Goal: Transaction & Acquisition: Purchase product/service

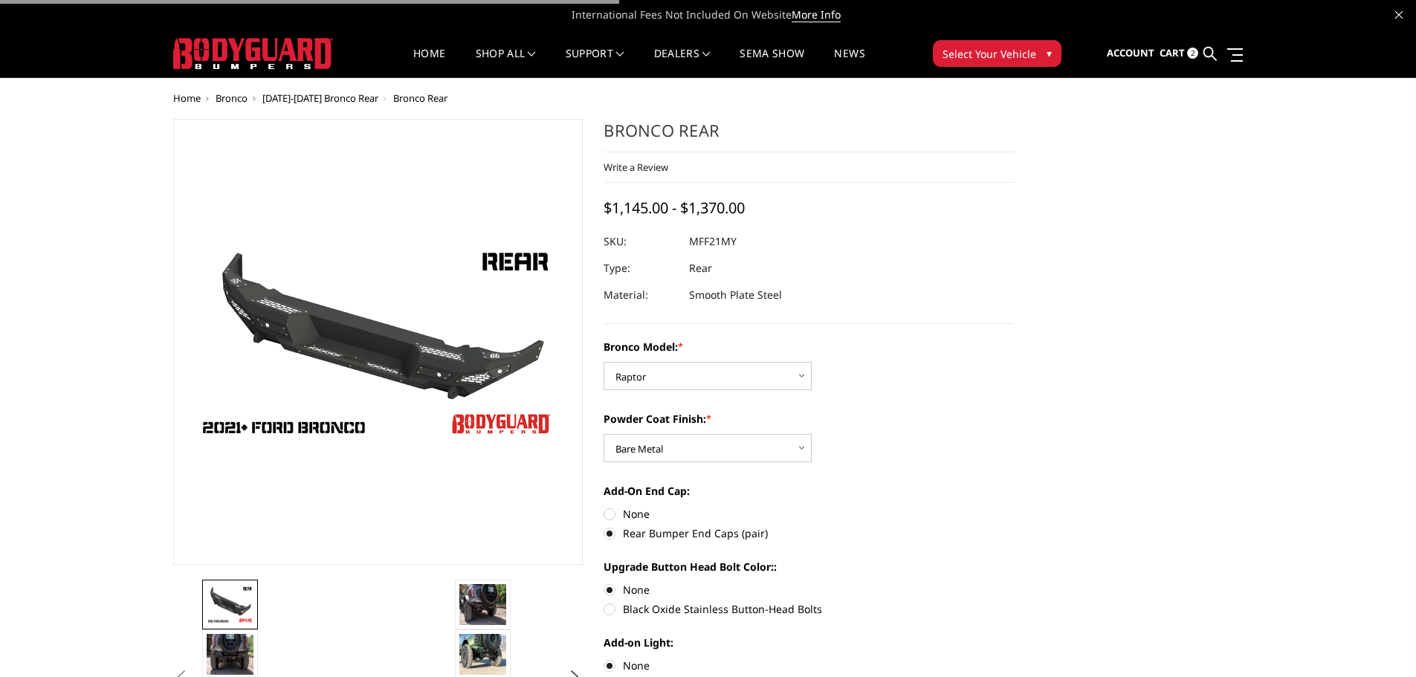
select select "4025"
select select "4026"
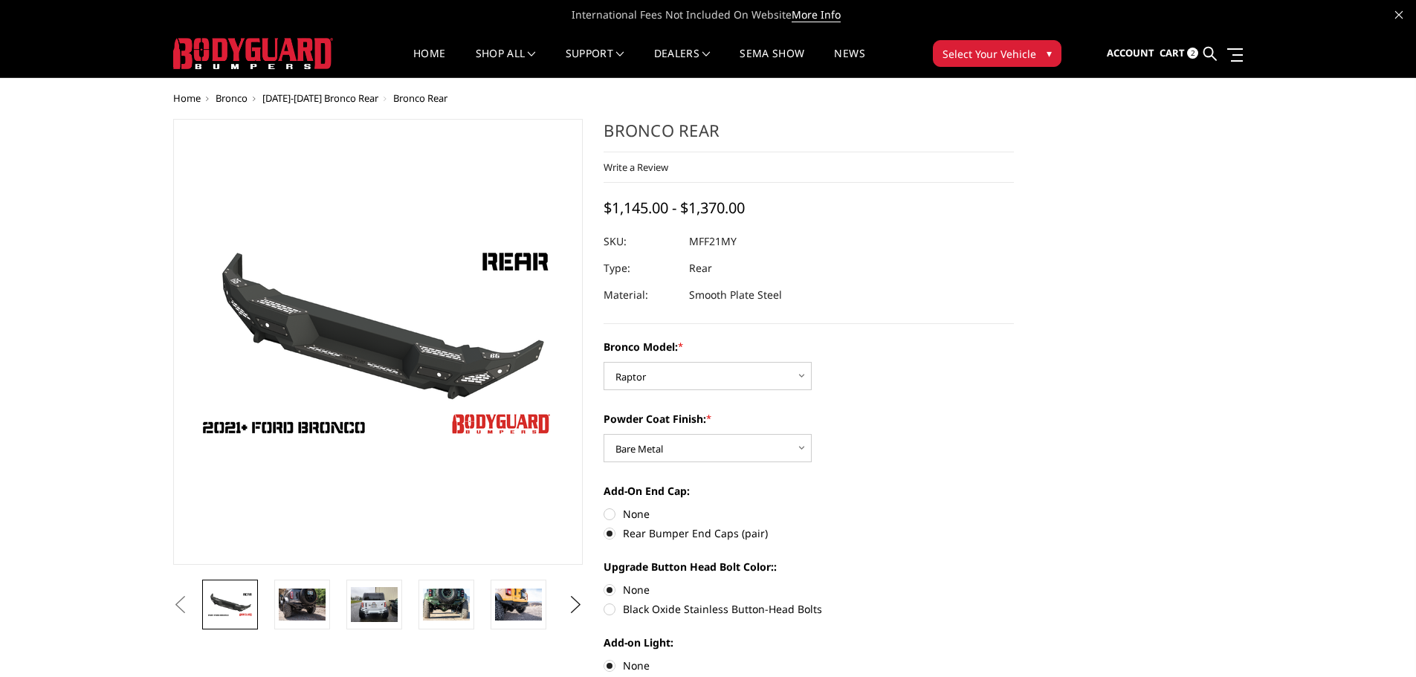
scroll to position [74, 0]
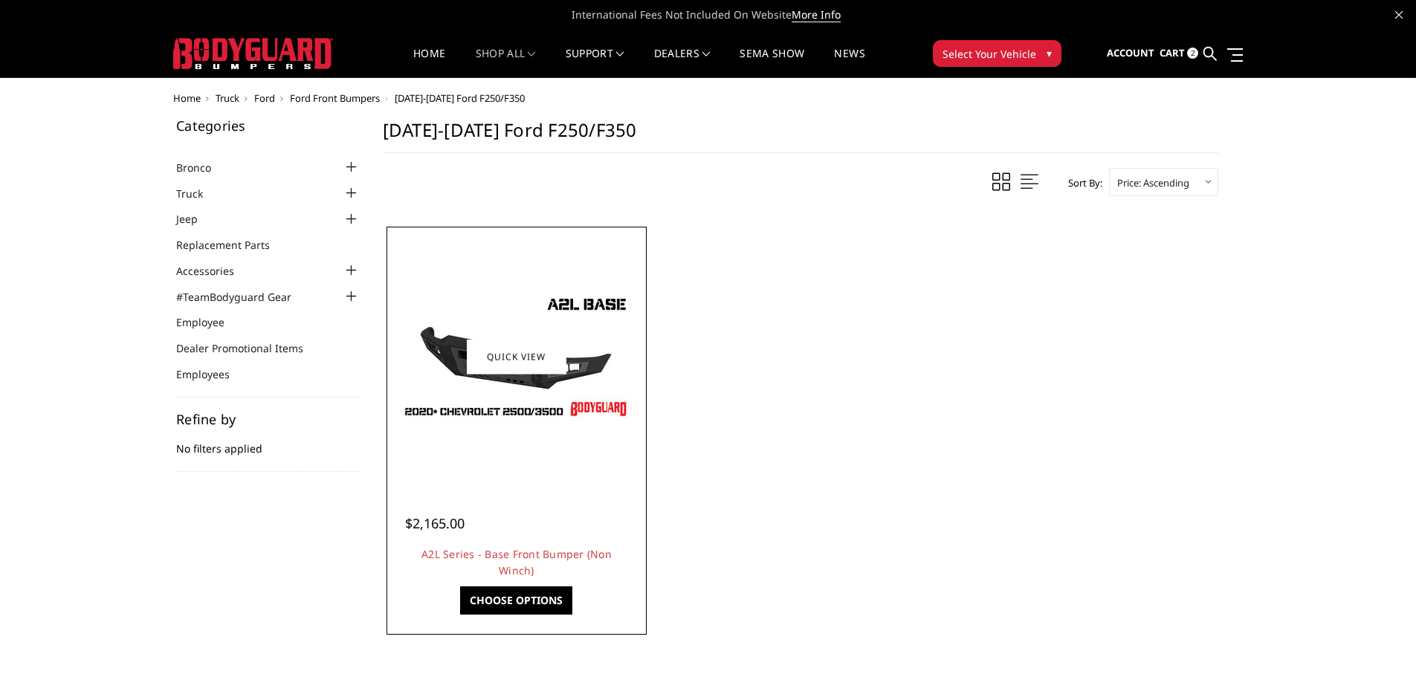
click at [513, 421] on img at bounding box center [517, 357] width 238 height 134
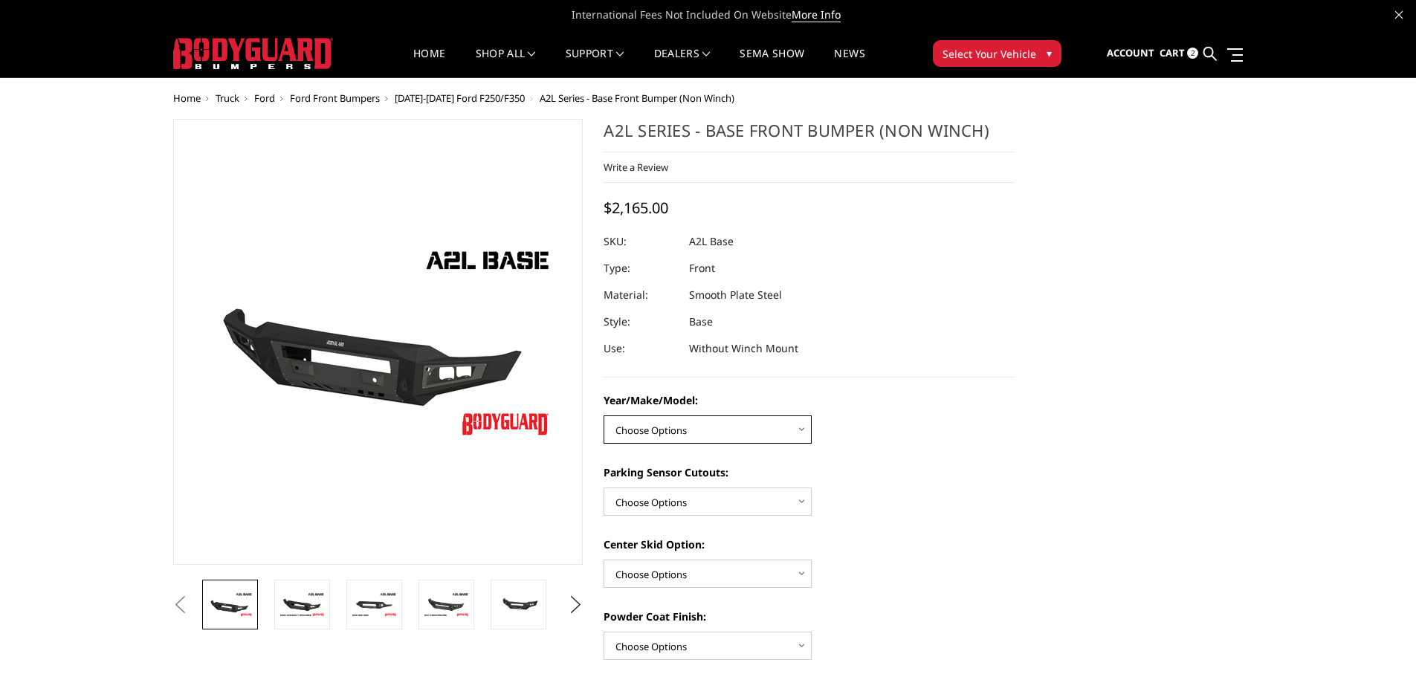
click at [747, 430] on select "Choose Options Chevrolet 15-19 2500/3500 Chevrolet 19-21 1500 Chevrolet 15-20 C…" at bounding box center [707, 429] width 208 height 28
click at [603, 415] on select "Choose Options Chevrolet 15-19 2500/3500 Chevrolet 19-21 1500 Chevrolet 15-20 C…" at bounding box center [707, 429] width 208 height 28
click at [686, 441] on select "Choose Options Chevrolet 15-19 2500/3500 Chevrolet 19-21 1500 Chevrolet 15-20 C…" at bounding box center [707, 429] width 208 height 28
select select "4336"
click at [603, 415] on select "Choose Options Chevrolet 15-19 2500/3500 Chevrolet 19-21 1500 Chevrolet 15-20 C…" at bounding box center [707, 429] width 208 height 28
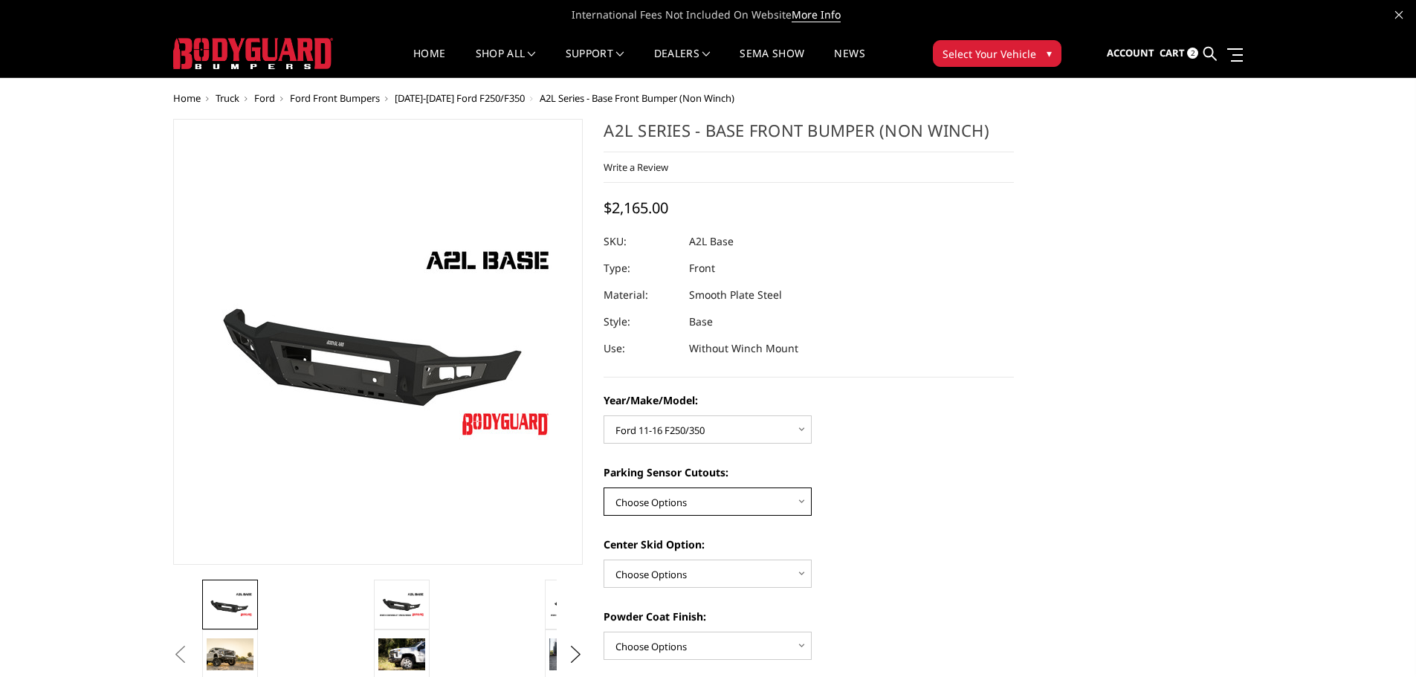
click at [782, 499] on select "Choose Options Yes - With Parking Sensor Cutouts No - Without Parking Sensor Cu…" at bounding box center [707, 501] width 208 height 28
select select "4329"
click at [603, 487] on select "Choose Options Yes - With Parking Sensor Cutouts No - Without Parking Sensor Cu…" at bounding box center [707, 501] width 208 height 28
click at [735, 579] on select "Choose Options Single Light Bar Cutout" at bounding box center [707, 574] width 208 height 28
select select "4304"
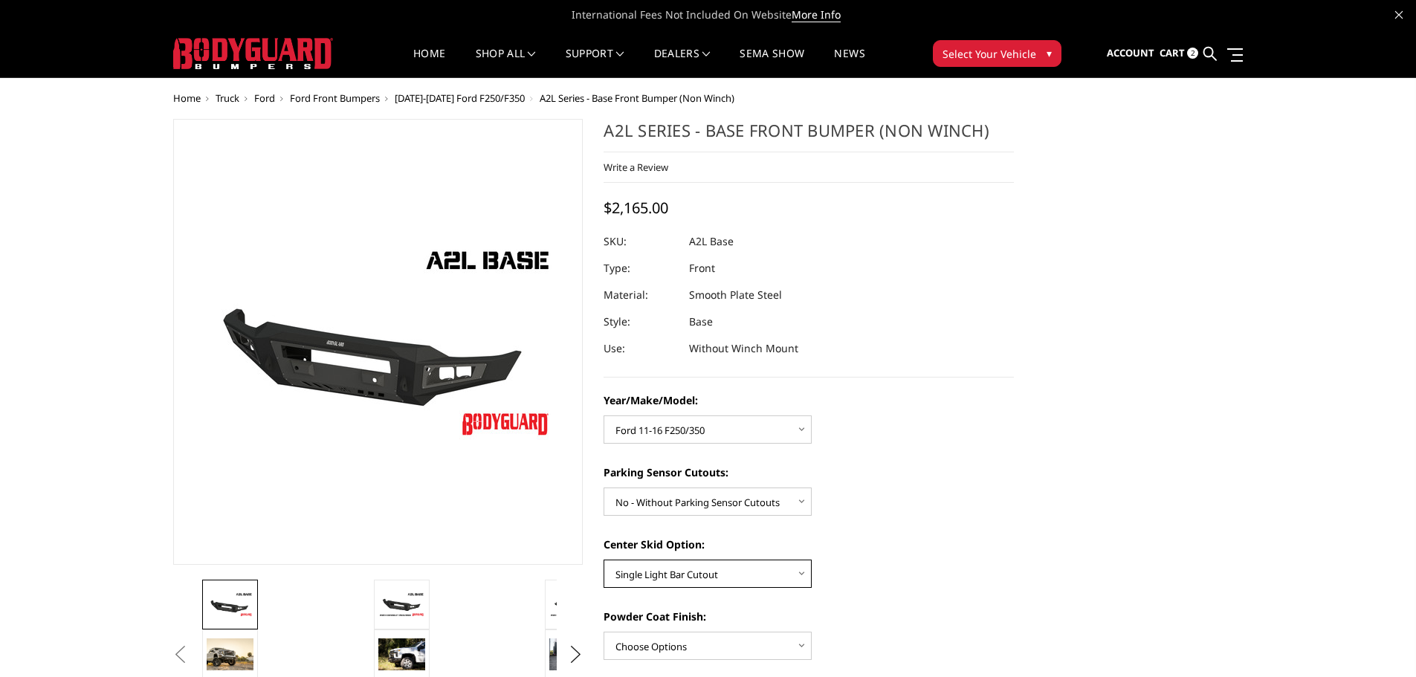
click at [603, 560] on select "Choose Options Single Light Bar Cutout" at bounding box center [707, 574] width 208 height 28
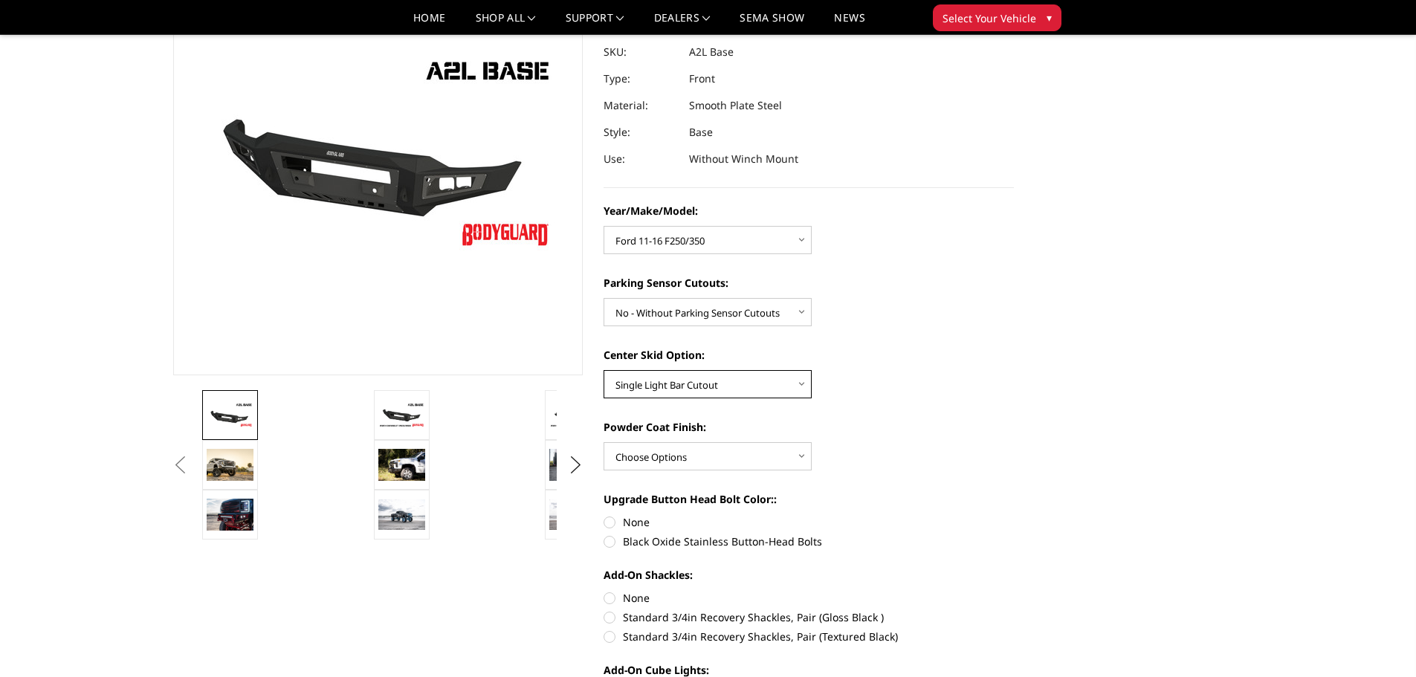
scroll to position [74, 0]
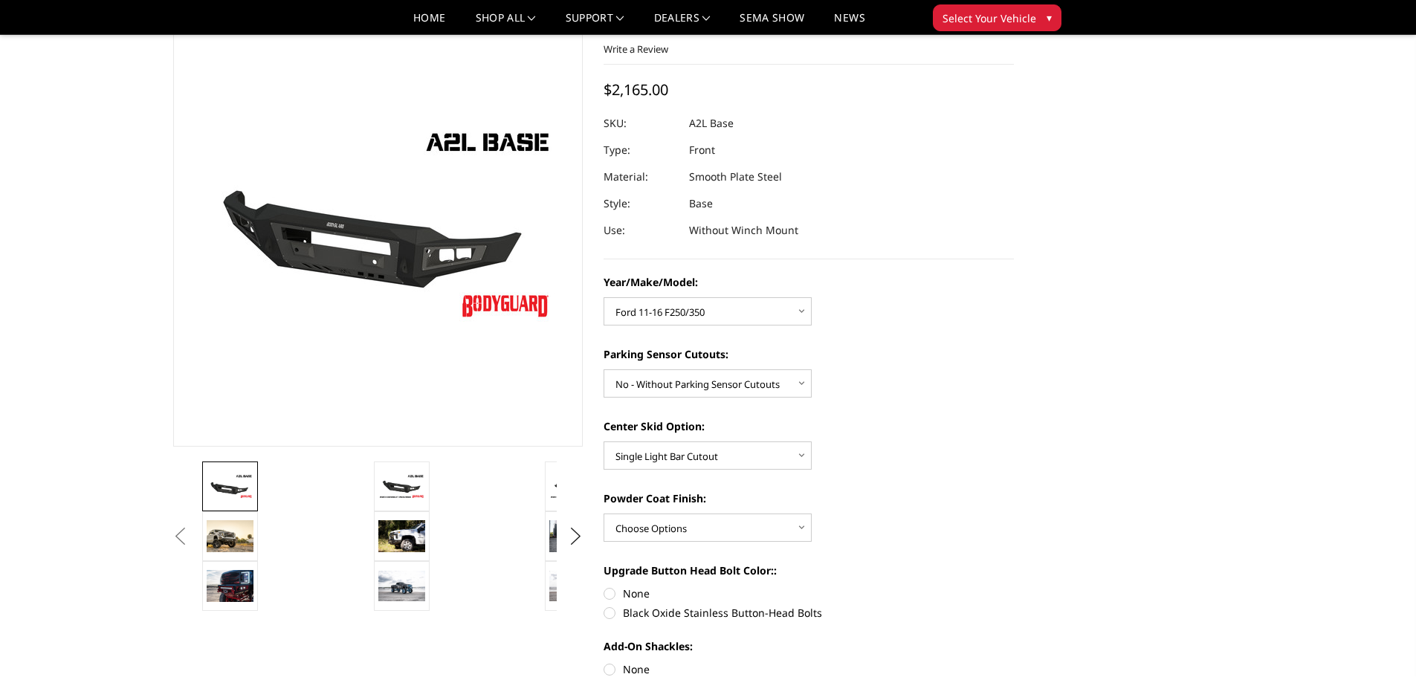
click at [695, 470] on div "Year/Make/Model: Choose Options Chevrolet 15-19 2500/3500 Chevrolet 19-21 1500 …" at bounding box center [808, 588] width 410 height 629
click at [695, 521] on select "Choose Options Bare metal (included) Texture Black Powder Coat" at bounding box center [707, 527] width 208 height 28
select select "4286"
click at [603, 513] on select "Choose Options Bare metal (included) Texture Black Powder Coat" at bounding box center [707, 527] width 208 height 28
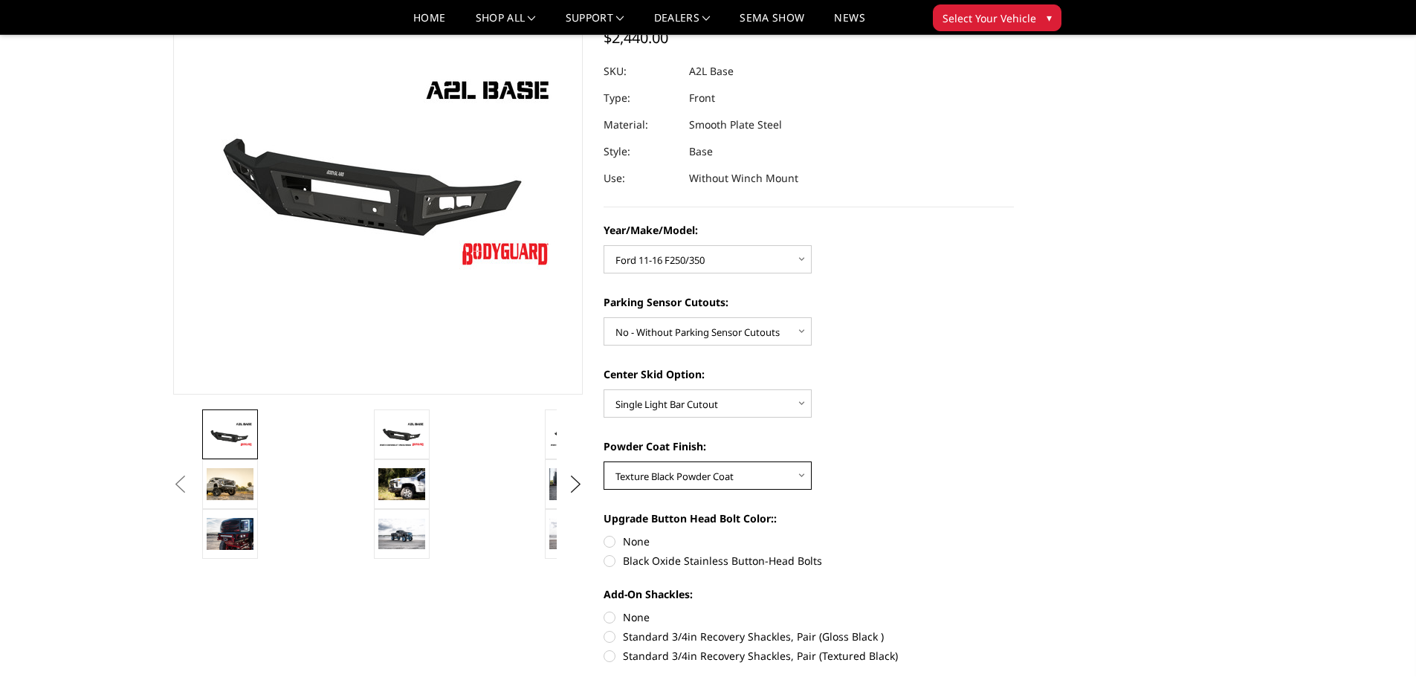
scroll to position [223, 0]
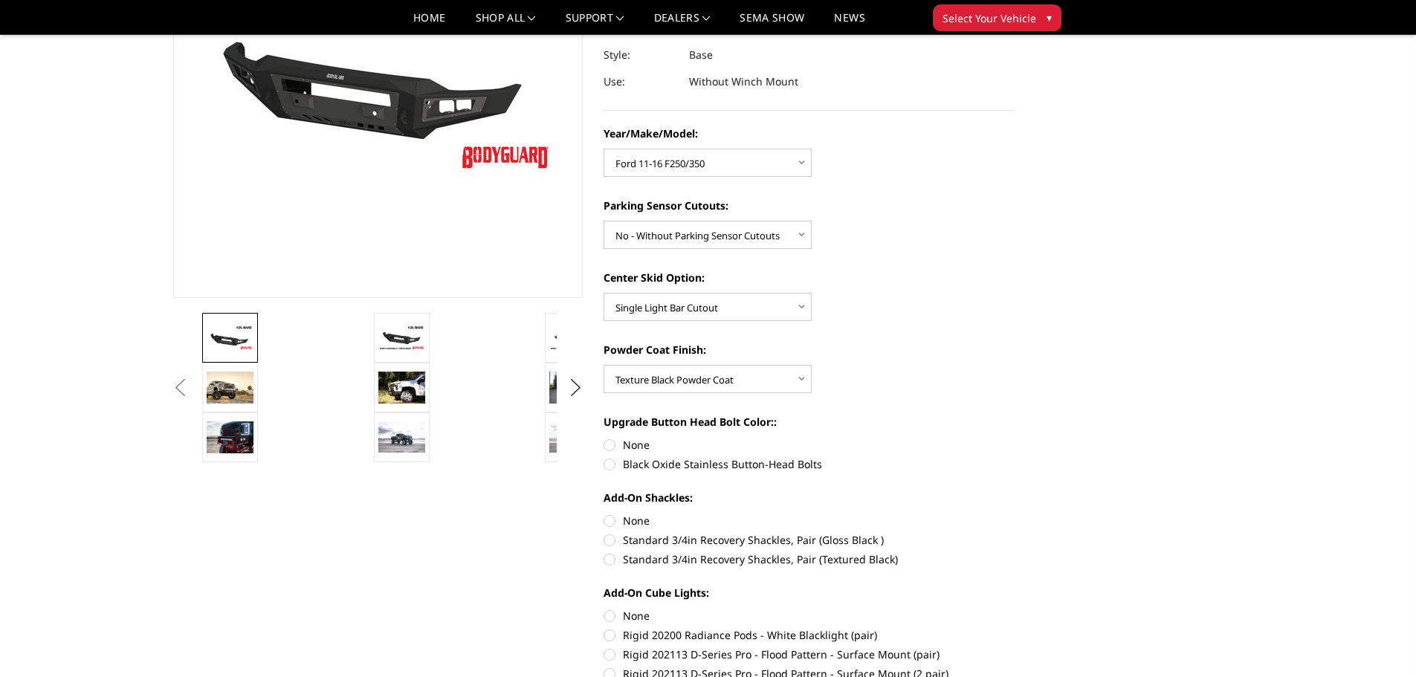
click at [613, 446] on label "None" at bounding box center [808, 445] width 410 height 16
click at [604, 438] on input "None" at bounding box center [603, 437] width 1 height 1
radio input "true"
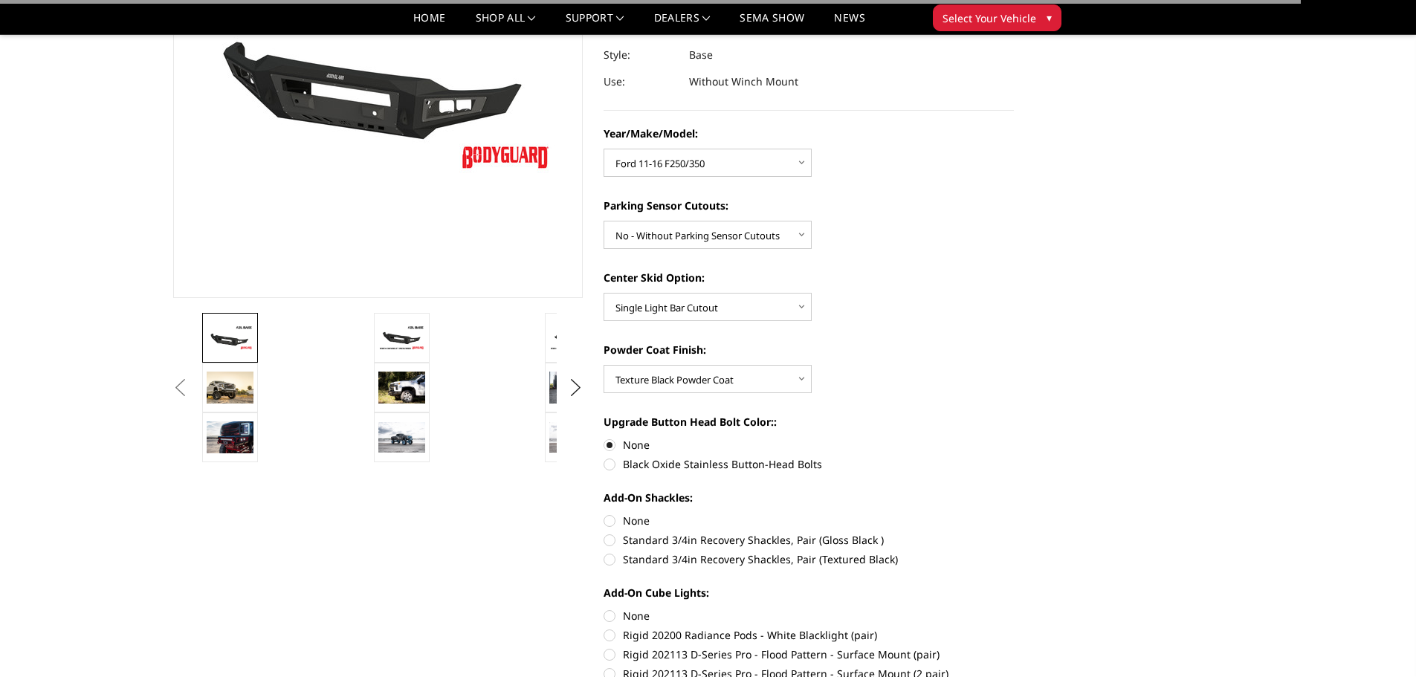
click at [609, 517] on label "None" at bounding box center [808, 521] width 410 height 16
click at [604, 513] on input "None" at bounding box center [603, 513] width 1 height 1
radio input "true"
click at [609, 616] on label "None" at bounding box center [808, 616] width 410 height 16
click at [604, 609] on input "None" at bounding box center [603, 608] width 1 height 1
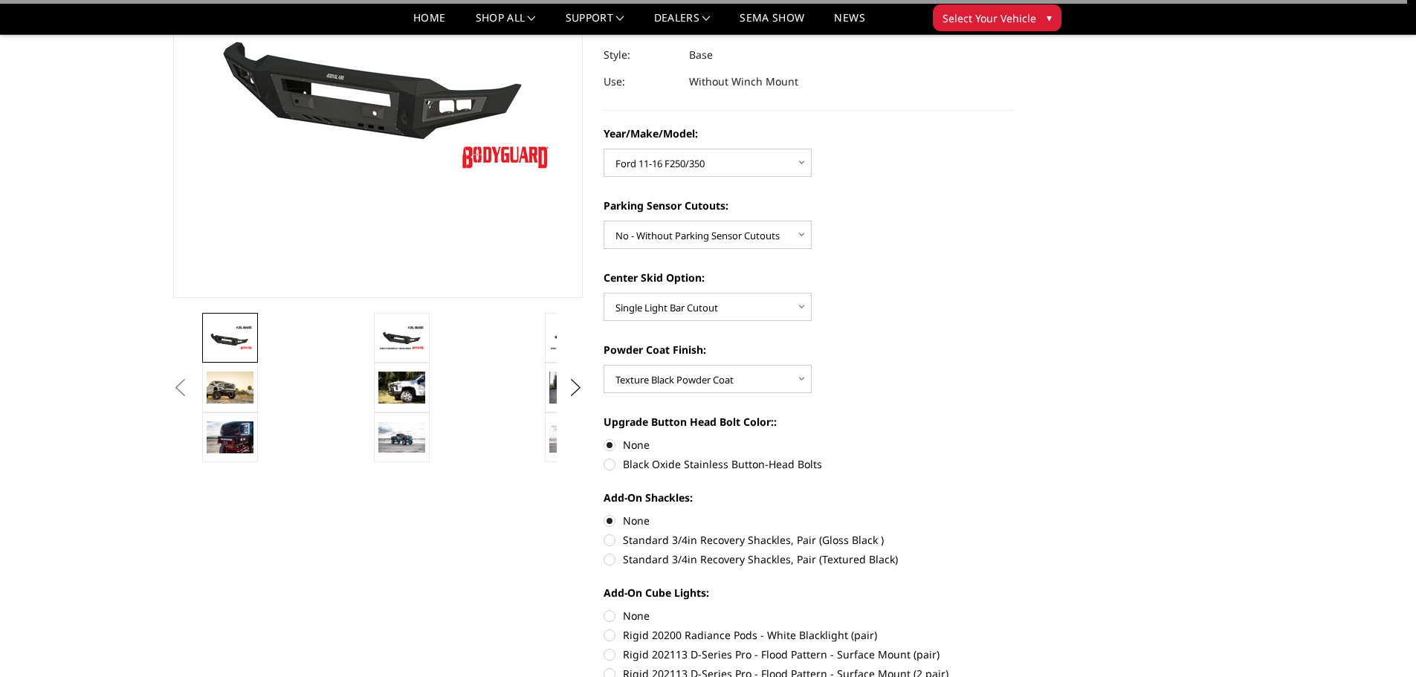
radio input "true"
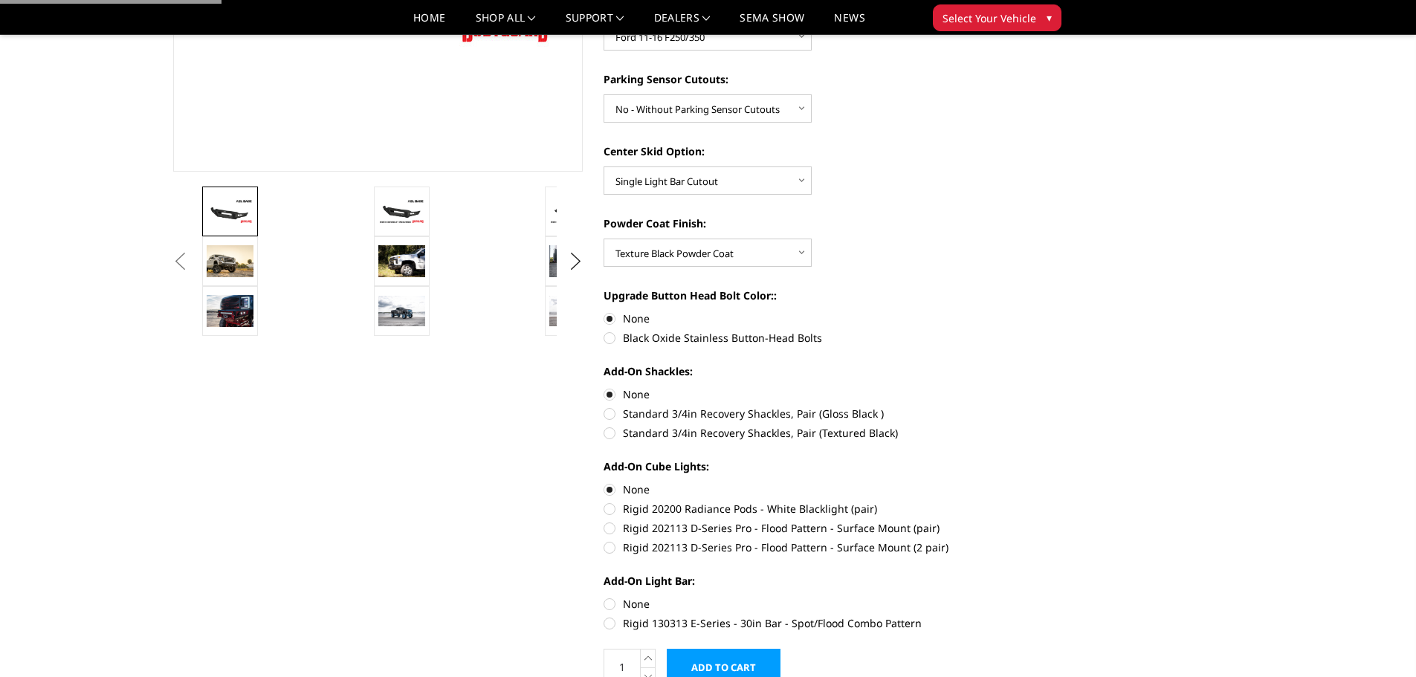
scroll to position [520, 0]
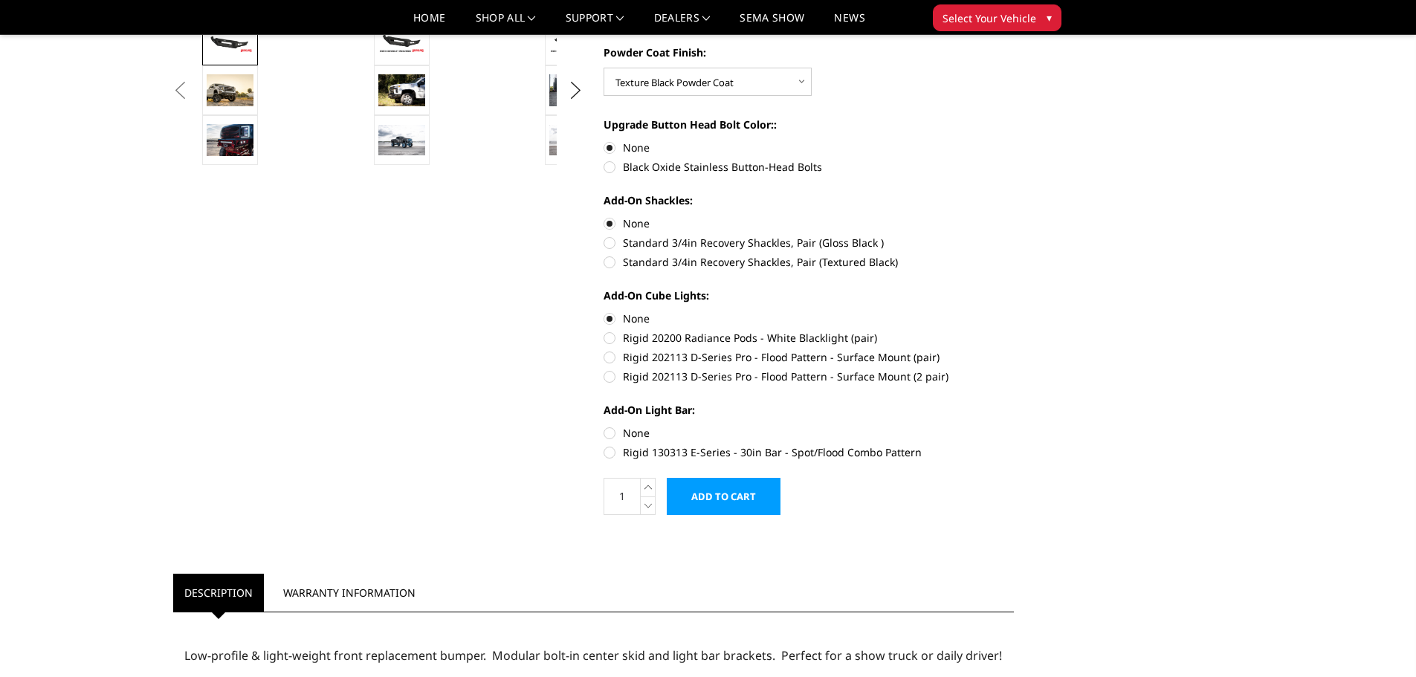
click at [611, 431] on label "None" at bounding box center [808, 433] width 410 height 16
click at [604, 426] on input "None" at bounding box center [603, 425] width 1 height 1
radio input "true"
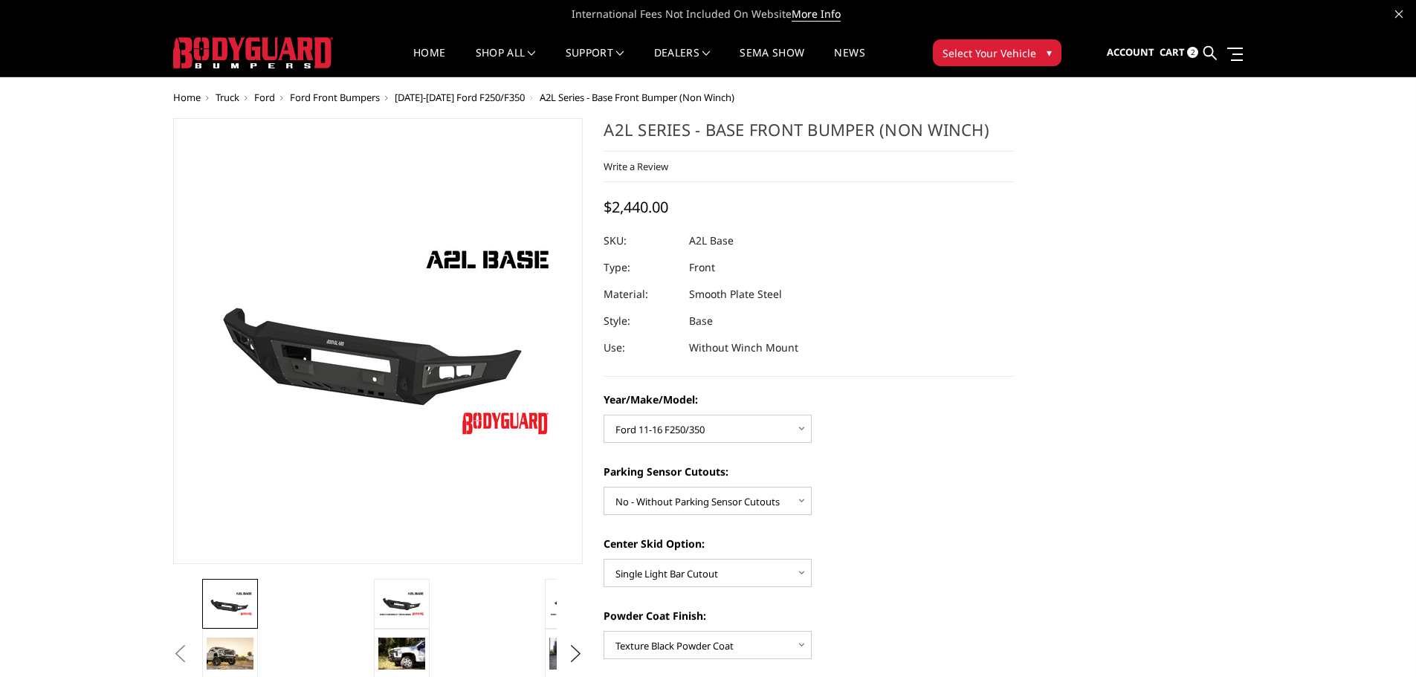
scroll to position [0, 0]
